Goal: Task Accomplishment & Management: Manage account settings

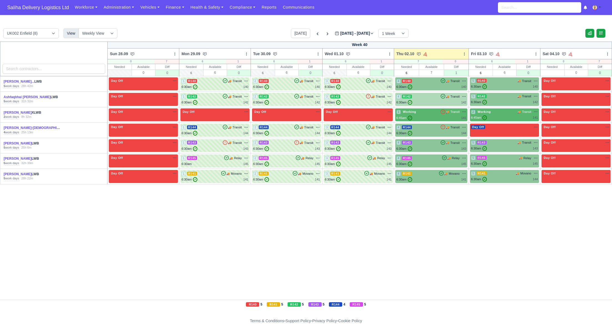
click at [422, 101] on div "6:30am ✓ 142" at bounding box center [431, 102] width 70 height 5
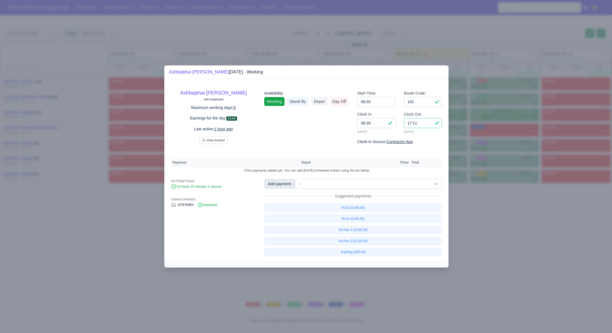
click at [425, 124] on input "17:11" at bounding box center [423, 123] width 38 height 10
type input "17:00"
click at [356, 221] on link "R142 (£180.00)" at bounding box center [353, 219] width 178 height 9
select select "1"
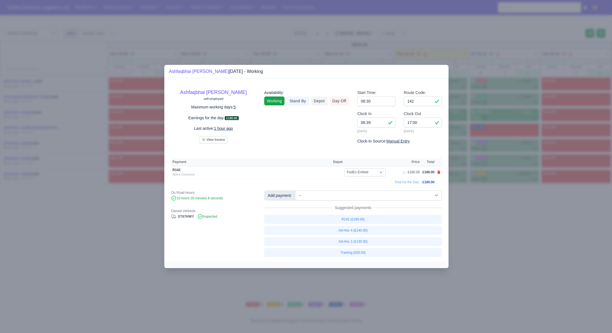
drag, startPoint x: 485, startPoint y: 245, endPoint x: 475, endPoint y: 227, distance: 21.1
click at [485, 245] on div at bounding box center [306, 166] width 612 height 333
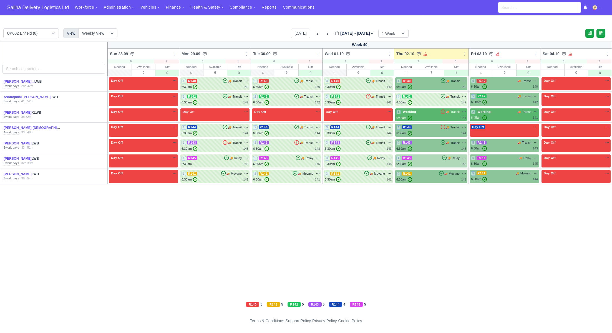
click at [437, 160] on div "4 R145 🚚 Relay" at bounding box center [431, 158] width 70 height 5
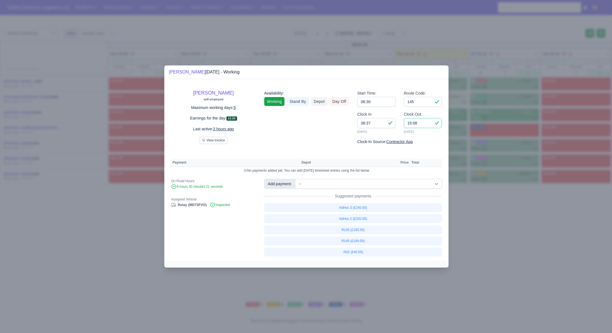
click at [427, 124] on input "15:08" at bounding box center [423, 123] width 38 height 10
type input "15:00"
click at [349, 241] on link "R145 (£180.00)" at bounding box center [353, 241] width 178 height 9
select select "1"
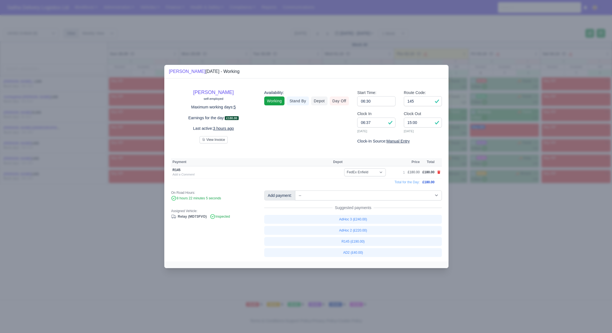
drag, startPoint x: 490, startPoint y: 228, endPoint x: 484, endPoint y: 224, distance: 7.6
click at [490, 228] on div at bounding box center [306, 166] width 612 height 333
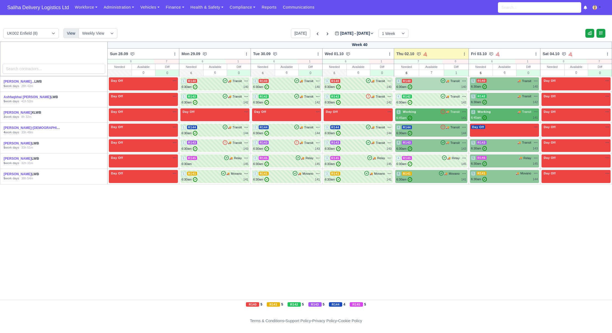
click at [425, 85] on div "6:30am ✓ 140" at bounding box center [431, 87] width 70 height 5
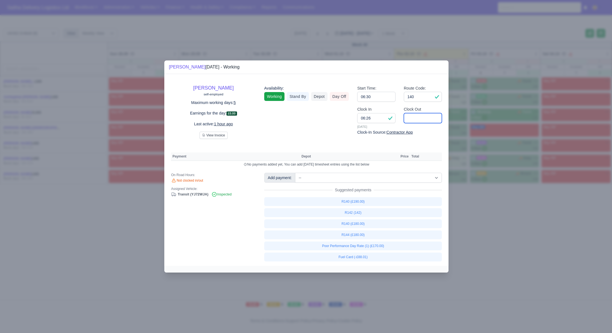
click at [417, 117] on input "Clock Out" at bounding box center [423, 118] width 38 height 10
type input "16:00"
click at [354, 226] on link "R140 (£180.00)" at bounding box center [353, 224] width 178 height 9
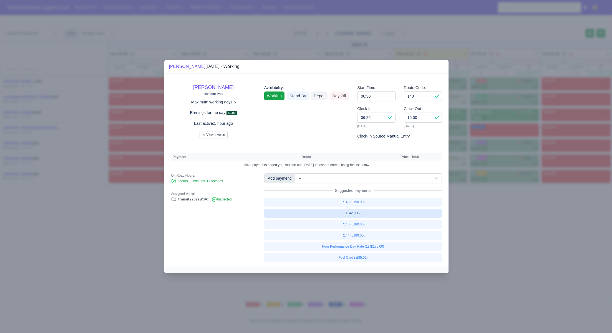
select select "1"
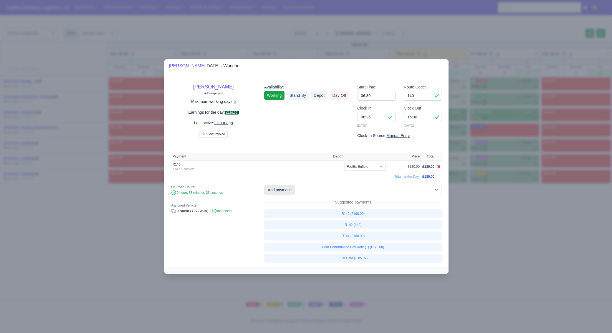
drag, startPoint x: 532, startPoint y: 237, endPoint x: 528, endPoint y: 236, distance: 3.6
click at [531, 237] on div at bounding box center [306, 166] width 612 height 333
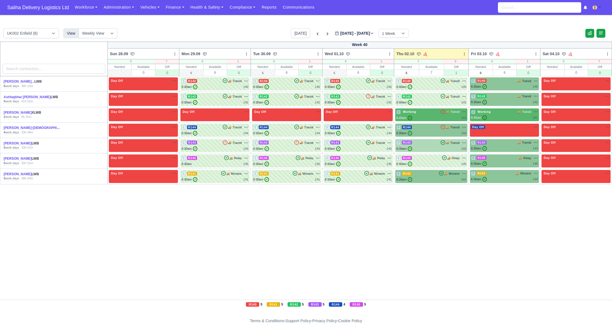
click at [447, 145] on div "4 R143 🚚 Transit" at bounding box center [431, 145] width 70 height 11
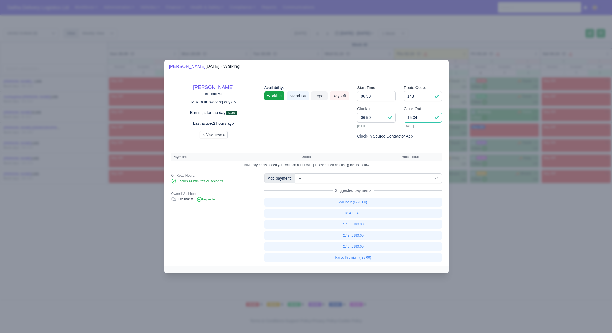
click at [429, 119] on input "15:34" at bounding box center [423, 118] width 38 height 10
type input "15:15"
click at [359, 246] on link "R143 (£180.00)" at bounding box center [353, 246] width 178 height 9
select select "1"
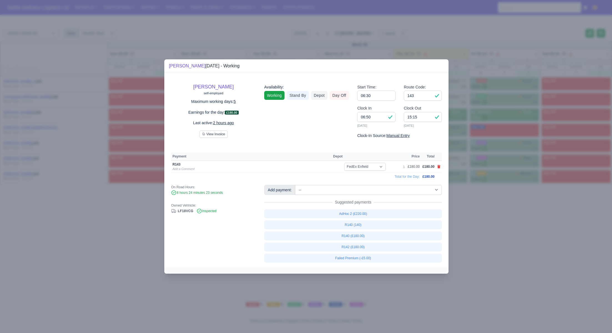
drag, startPoint x: 545, startPoint y: 246, endPoint x: 332, endPoint y: 107, distance: 254.2
click at [544, 245] on div at bounding box center [306, 166] width 612 height 333
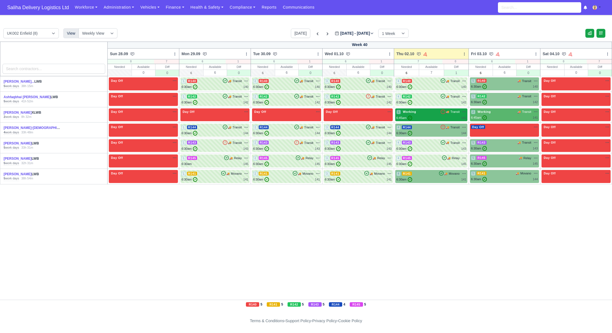
click at [419, 116] on div "6:45am ✓ 141" at bounding box center [431, 118] width 70 height 5
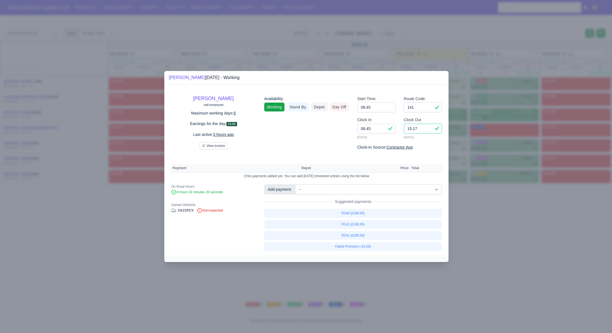
click at [420, 130] on input "15:17" at bounding box center [423, 129] width 38 height 10
type input "1"
type input "15:40"
click at [360, 226] on link "R141 (£190.00)" at bounding box center [353, 224] width 178 height 9
select select "1"
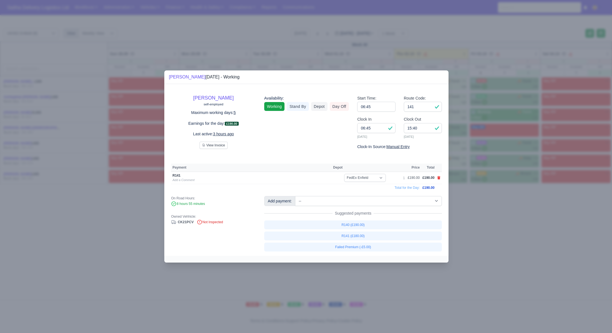
drag, startPoint x: 506, startPoint y: 232, endPoint x: 465, endPoint y: 204, distance: 49.7
click at [506, 232] on div at bounding box center [306, 166] width 612 height 333
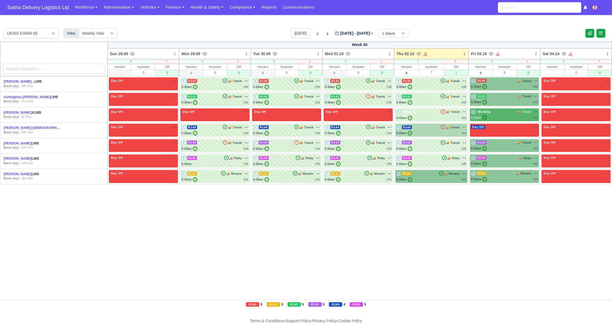
click at [429, 129] on div "4 R144 🚚 Transit" at bounding box center [431, 127] width 70 height 5
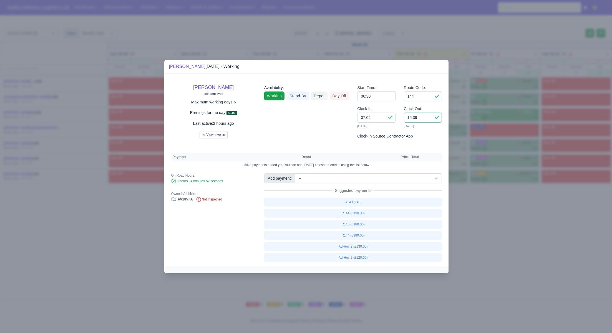
click at [420, 119] on input "15:39" at bounding box center [423, 118] width 38 height 10
type input "15:20"
click at [357, 232] on link "R144 (£180.00)" at bounding box center [353, 235] width 178 height 9
select select "1"
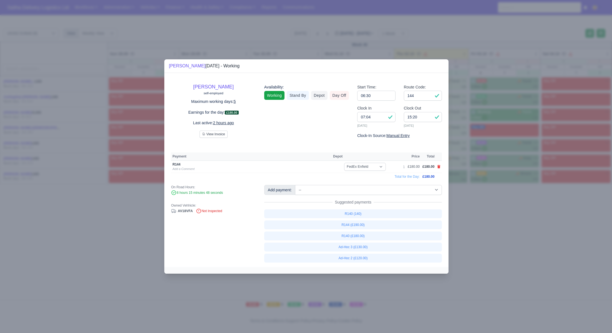
click at [523, 240] on div at bounding box center [306, 166] width 612 height 333
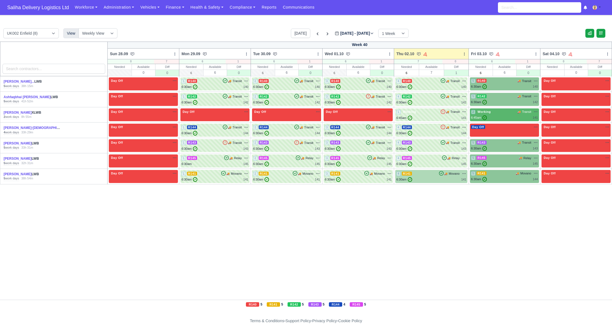
click at [430, 176] on div "4 R141 🚚 Movano" at bounding box center [431, 176] width 70 height 11
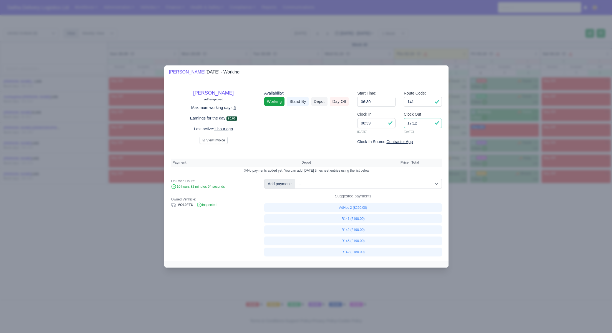
click at [421, 125] on input "17:12" at bounding box center [423, 123] width 38 height 10
type input "11:50"
click at [422, 102] on input "141" at bounding box center [423, 102] width 38 height 10
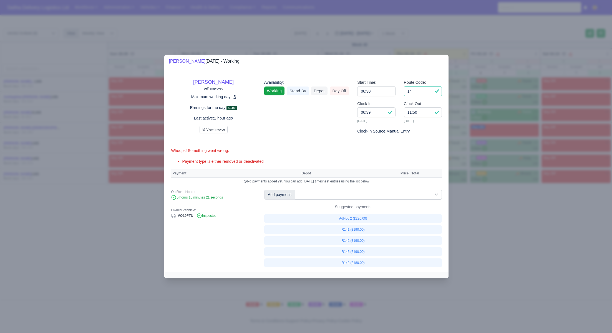
type input "1"
type input "Adhoc"
click at [343, 194] on select "-- Ad-Hoc 1 (AD-HO) Ad-Hoc 2 (AD-HO) Ad-Hoc 3 (AD-HO) Ad-Hoc 4 (AD-HO) Ad-Hoc 5…" at bounding box center [368, 195] width 147 height 10
click at [296, 190] on select "-- Ad-Hoc 1 (AD-HO) Ad-Hoc 2 (AD-HO) Ad-Hoc 3 (AD-HO) Ad-Hoc 4 (AD-HO) Ad-Hoc 5…" at bounding box center [368, 195] width 147 height 10
select select "1"
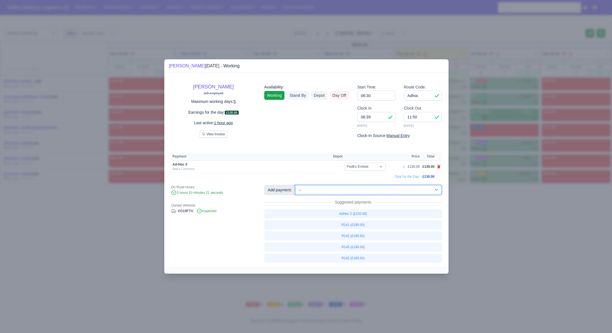
click at [338, 191] on select "-- Ad-Hoc 1 (AD-HO) Ad-Hoc 2 (AD-HO) Ad-Hoc 3 (AD-HO) Ad-Hoc 4 (AD-HO) Ad-Hoc 5…" at bounding box center [368, 190] width 147 height 10
click at [296, 185] on select "-- Ad-Hoc 1 (AD-HO) Ad-Hoc 2 (AD-HO) Ad-Hoc 3 (AD-HO) Ad-Hoc 4 (AD-HO) Ad-Hoc 5…" at bounding box center [368, 190] width 147 height 10
select select "1"
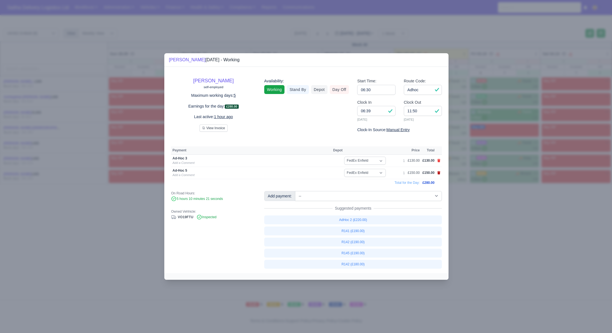
click at [438, 175] on icon at bounding box center [438, 172] width 3 height 3
select select
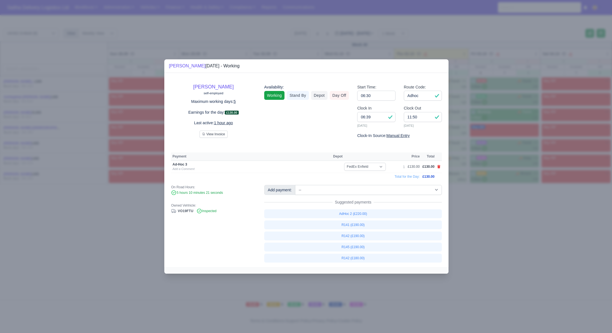
click at [439, 161] on td at bounding box center [439, 167] width 6 height 12
click at [440, 166] on icon at bounding box center [438, 166] width 3 height 3
select select
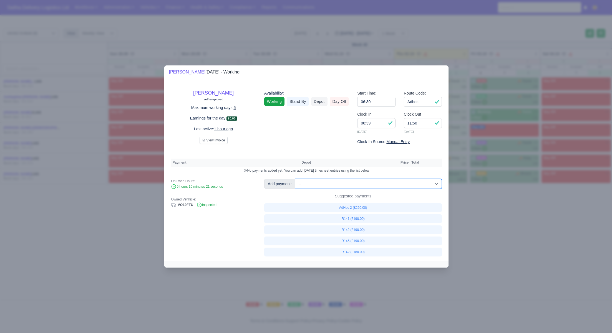
click at [350, 185] on select "-- Ad-Hoc 1 (AD-HO) Ad-Hoc 2 (AD-HO) Ad-Hoc 3 (AD-HO) Ad-Hoc 4 (AD-HO) Ad-Hoc 5…" at bounding box center [368, 184] width 147 height 10
click at [296, 179] on select "-- Ad-Hoc 1 (AD-HO) Ad-Hoc 2 (AD-HO) Ad-Hoc 3 (AD-HO) Ad-Hoc 4 (AD-HO) Ad-Hoc 5…" at bounding box center [368, 184] width 147 height 10
select select "1"
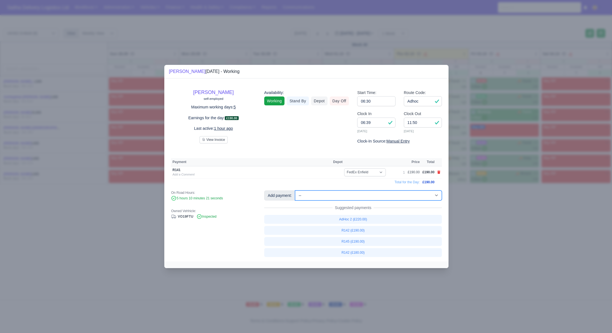
click at [338, 195] on select "-- Ad-Hoc 1 (AD-HO) Ad-Hoc 2 (AD-HO) Ad-Hoc 3 (AD-HO) Ad-Hoc 4 (AD-HO) Ad-Hoc 5…" at bounding box center [368, 196] width 147 height 10
click at [296, 191] on select "-- Ad-Hoc 1 (AD-HO) Ad-Hoc 2 (AD-HO) Ad-Hoc 3 (AD-HO) Ad-Hoc 4 (AD-HO) Ad-Hoc 5…" at bounding box center [368, 196] width 147 height 10
select select "1"
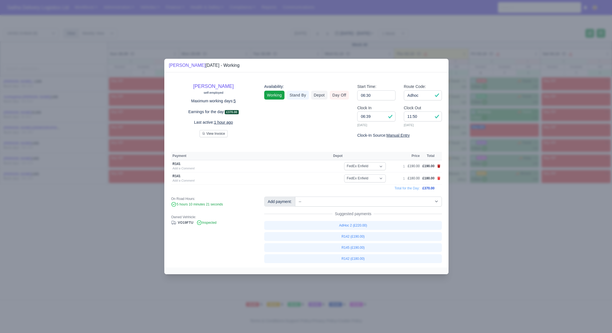
click at [438, 166] on icon at bounding box center [438, 166] width 3 height 3
select select
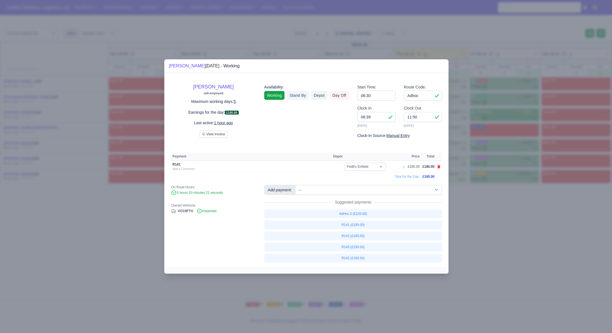
click at [472, 206] on div at bounding box center [306, 166] width 612 height 333
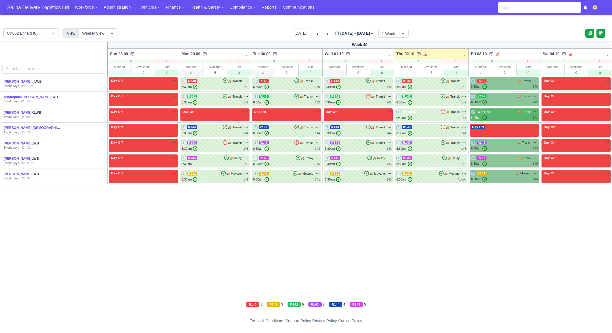
click at [52, 6] on span "Saliha Delivery Logistics Ltd" at bounding box center [37, 7] width 67 height 11
click at [54, 2] on span "Saliha Delivery Logistics Ltd" at bounding box center [37, 7] width 67 height 11
click at [170, 7] on link "Finance" at bounding box center [175, 7] width 25 height 11
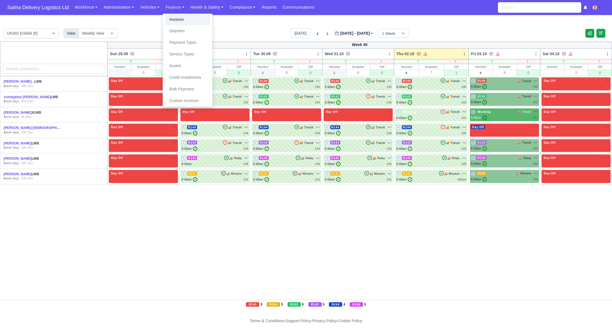
click at [174, 15] on link "Invoices" at bounding box center [187, 20] width 45 height 12
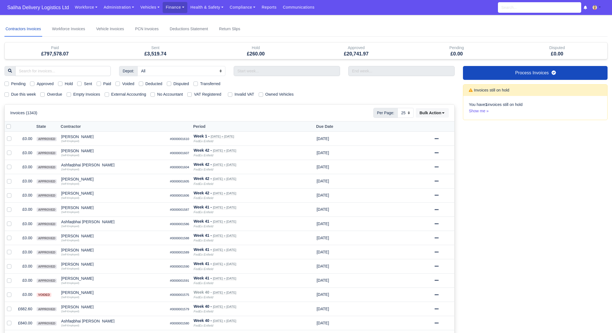
select select "25"
click at [84, 84] on label "Sent" at bounding box center [88, 84] width 8 height 6
click at [81, 84] on input "Sent" at bounding box center [79, 83] width 4 height 4
checkbox input "true"
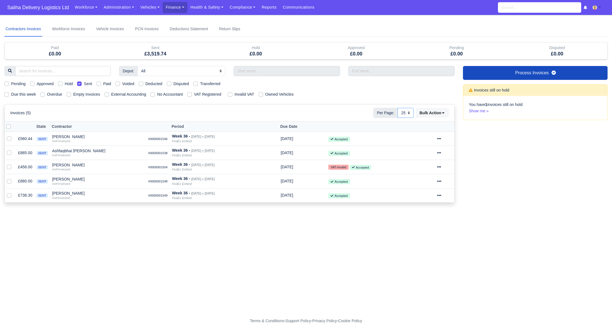
click at [406, 113] on select "10 25 50" at bounding box center [405, 113] width 16 height 10
select select "50"
click at [397, 108] on select "10 25 50" at bounding box center [405, 113] width 16 height 10
